Goal: Information Seeking & Learning: Find specific fact

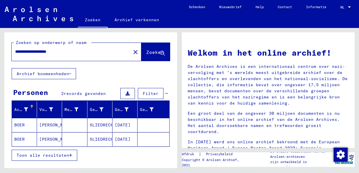
click at [92, 123] on mat-cell "SLIEDRECHT" at bounding box center [100, 125] width 25 height 14
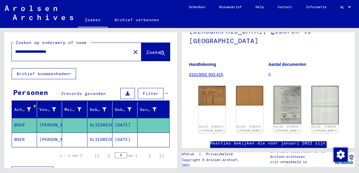
scroll to position [65, 0]
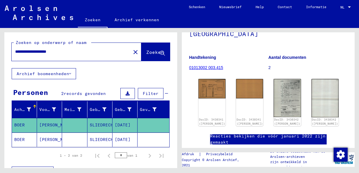
click at [88, 137] on mat-cell "SLIEDRECHT" at bounding box center [100, 140] width 25 height 14
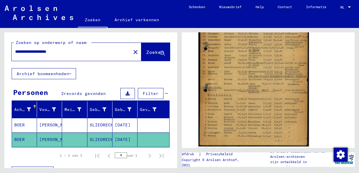
scroll to position [166, 0]
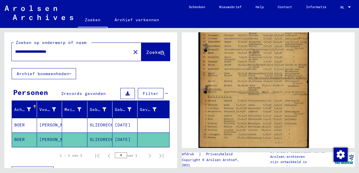
click at [58, 123] on mat-cell "[PERSON_NAME]" at bounding box center [49, 125] width 25 height 14
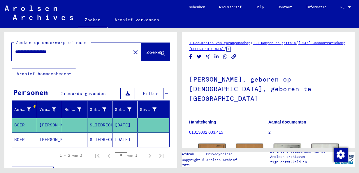
drag, startPoint x: 350, startPoint y: 76, endPoint x: 349, endPoint y: 87, distance: 11.4
click at [349, 87] on yv-its-full-details "1 Documenten van gevangenschap / 1.1 Kampen en getto's / [DATE] Concentratiekam…" at bounding box center [268, 125] width 173 height 170
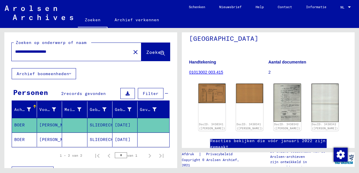
scroll to position [65, 0]
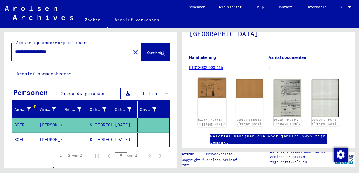
click at [205, 81] on img at bounding box center [212, 88] width 29 height 20
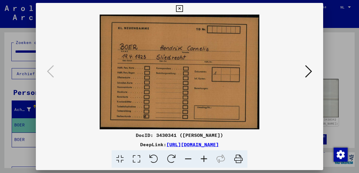
click at [137, 159] on icon at bounding box center [136, 160] width 17 height 18
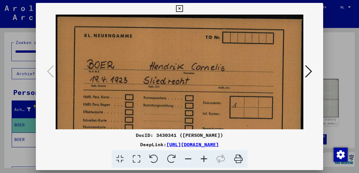
click at [137, 158] on icon at bounding box center [136, 160] width 17 height 18
click at [132, 161] on icon at bounding box center [136, 160] width 17 height 18
click at [119, 162] on icon at bounding box center [120, 160] width 17 height 18
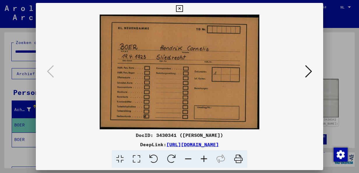
click at [99, 60] on img at bounding box center [180, 72] width 248 height 115
click at [328, 57] on div at bounding box center [179, 86] width 359 height 173
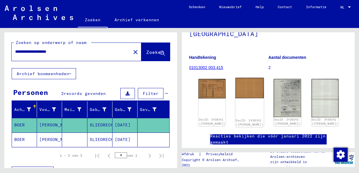
click at [239, 82] on img at bounding box center [250, 88] width 29 height 20
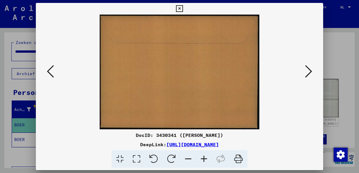
click at [188, 76] on img at bounding box center [180, 72] width 248 height 115
click at [344, 57] on div at bounding box center [179, 86] width 359 height 173
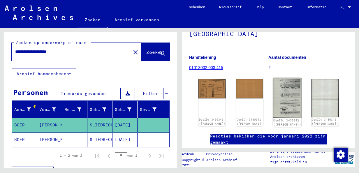
click at [273, 84] on img at bounding box center [287, 98] width 29 height 40
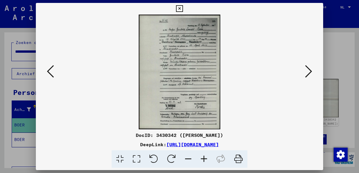
click at [133, 158] on icon at bounding box center [136, 160] width 17 height 18
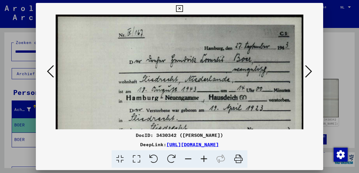
click at [310, 73] on icon at bounding box center [308, 71] width 7 height 14
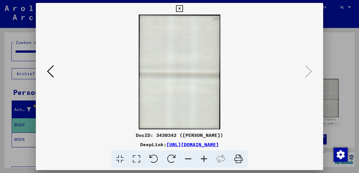
click at [99, 94] on img at bounding box center [180, 72] width 248 height 115
click at [335, 65] on div at bounding box center [179, 86] width 359 height 173
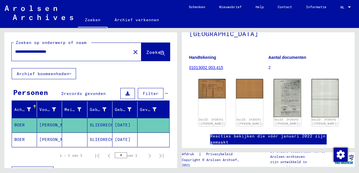
click at [68, 134] on mat-cell at bounding box center [74, 140] width 25 height 14
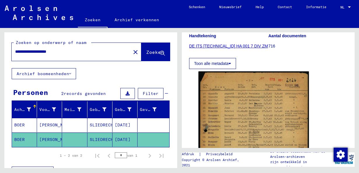
scroll to position [88, 0]
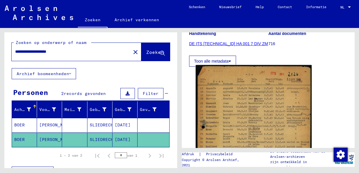
click at [244, 97] on img at bounding box center [254, 147] width 116 height 165
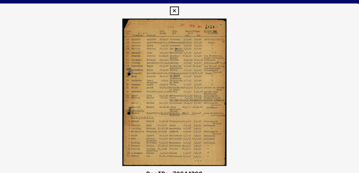
click at [85, 71] on img at bounding box center [180, 72] width 288 height 115
click at [178, 11] on icon at bounding box center [179, 8] width 7 height 7
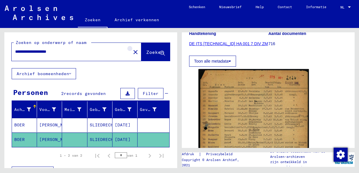
click at [132, 50] on mat-icon "close" at bounding box center [135, 52] width 7 height 7
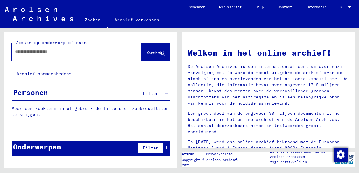
click at [81, 53] on input "text" at bounding box center [69, 52] width 109 height 6
type input "********"
click at [142, 56] on button "Zoeken" at bounding box center [156, 52] width 29 height 18
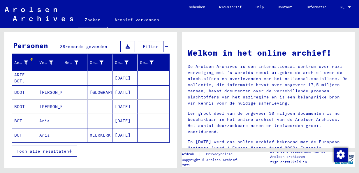
scroll to position [47, 0]
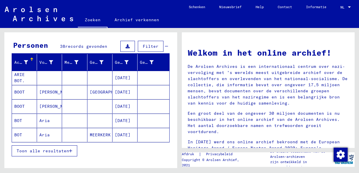
click at [30, 152] on button "Toon alle resultaten" at bounding box center [45, 151] width 66 height 11
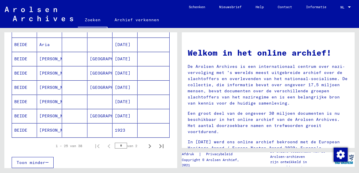
scroll to position [340, 0]
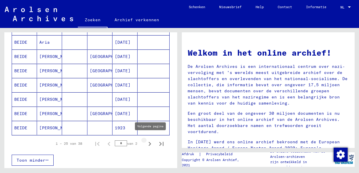
click at [147, 140] on icon "Volgende pagina" at bounding box center [150, 144] width 8 height 8
type input "*"
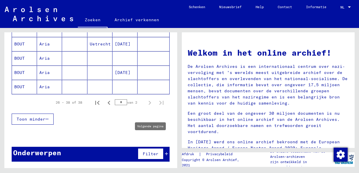
scroll to position [207, 0]
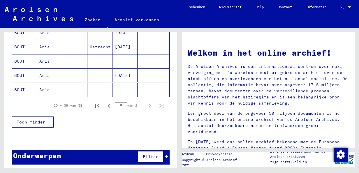
drag, startPoint x: 172, startPoint y: 140, endPoint x: 173, endPoint y: 124, distance: 16.1
click at [173, 124] on div "Zoeken op onderwerp of naam ******** close Zoeken Archief boomeenheden Personen…" at bounding box center [90, 102] width 173 height 140
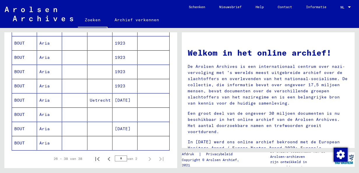
scroll to position [155, 0]
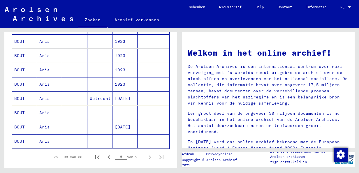
click at [23, 139] on mat-cell "BOUT" at bounding box center [24, 141] width 25 height 14
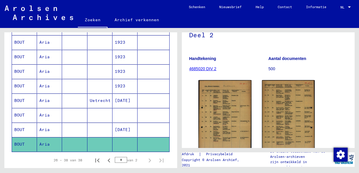
scroll to position [70, 0]
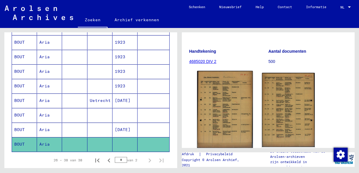
click at [215, 95] on img at bounding box center [225, 110] width 56 height 78
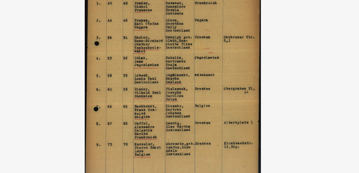
drag, startPoint x: 186, startPoint y: 69, endPoint x: 156, endPoint y: 78, distance: 31.1
click at [156, 78] on img at bounding box center [180, 72] width 248 height 115
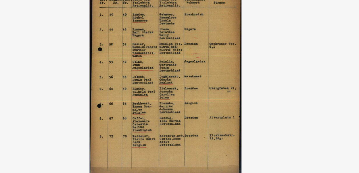
drag, startPoint x: 156, startPoint y: 78, endPoint x: 156, endPoint y: 90, distance: 12.0
click at [156, 90] on img at bounding box center [180, 72] width 248 height 115
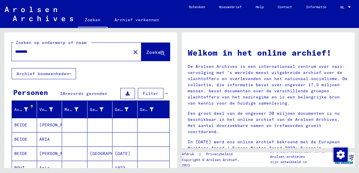
drag, startPoint x: 83, startPoint y: 50, endPoint x: -1, endPoint y: 50, distance: 84.6
click at [0, 50] on html "Zoeken [PERSON_NAME] verkennen Schenken Nieuwsbrief Help Contact Informatie Zoe…" at bounding box center [179, 86] width 359 height 173
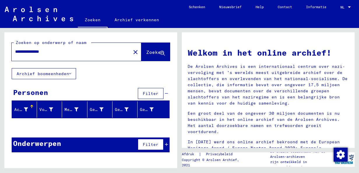
drag, startPoint x: 46, startPoint y: 51, endPoint x: 6, endPoint y: 69, distance: 43.0
click at [0, 77] on html "**********" at bounding box center [179, 86] width 359 height 173
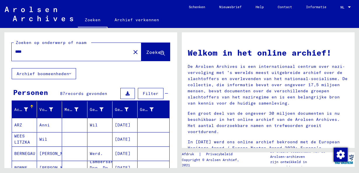
drag, startPoint x: 29, startPoint y: 51, endPoint x: -1, endPoint y: 55, distance: 30.6
click at [0, 55] on html "Zoeken [PERSON_NAME] verkennen Schenken Nieuwsbrief Help Contact Informatie Zoe…" at bounding box center [179, 86] width 359 height 173
type input "**********"
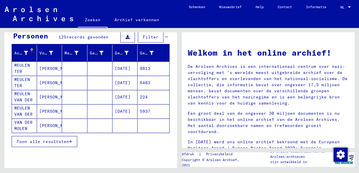
scroll to position [60, 0]
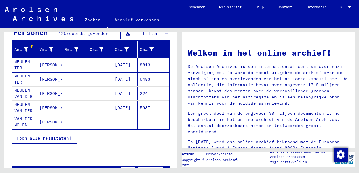
click at [29, 138] on span "Toon alle resultaten" at bounding box center [43, 138] width 53 height 5
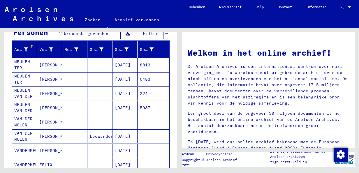
drag, startPoint x: 177, startPoint y: 68, endPoint x: 175, endPoint y: 78, distance: 10.8
click at [175, 78] on div "**********" at bounding box center [90, 98] width 180 height 140
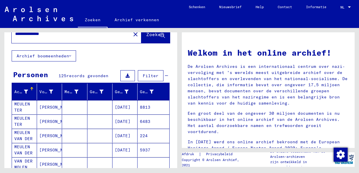
scroll to position [2, 0]
